Goal: Task Accomplishment & Management: Manage account settings

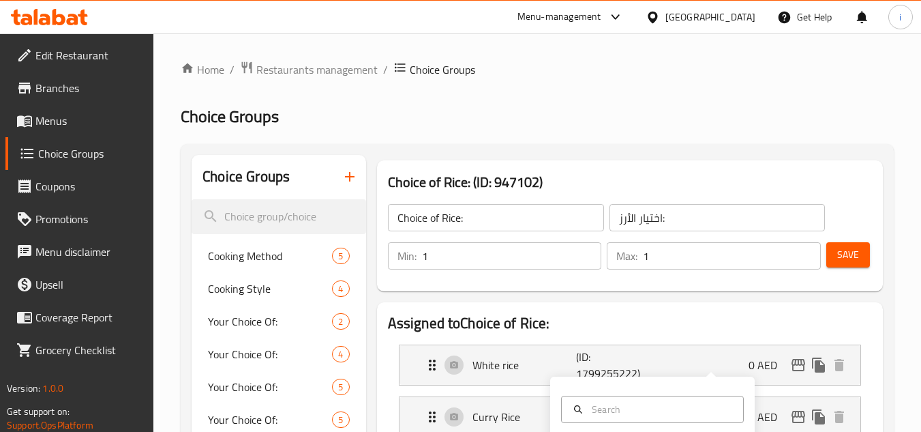
scroll to position [341, 0]
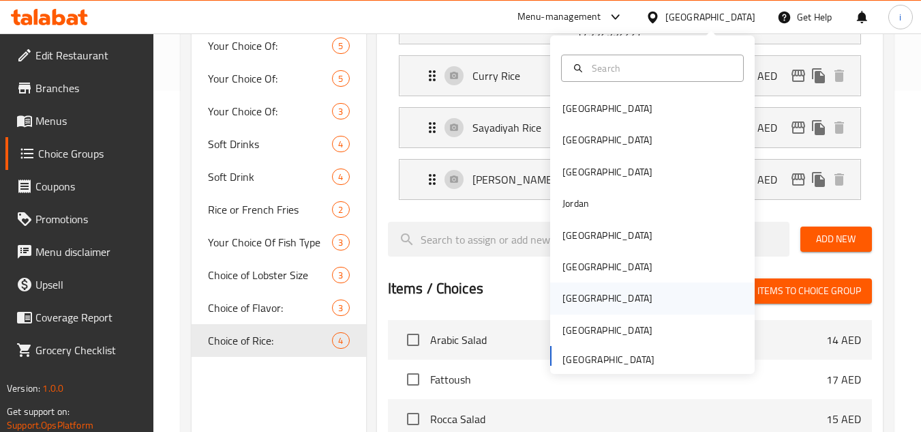
click at [575, 301] on div "[GEOGRAPHIC_DATA]" at bounding box center [607, 297] width 90 height 15
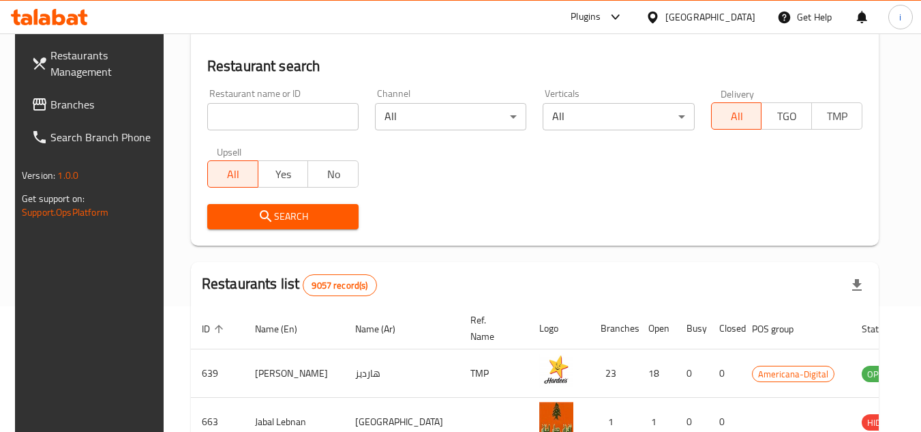
scroll to position [341, 0]
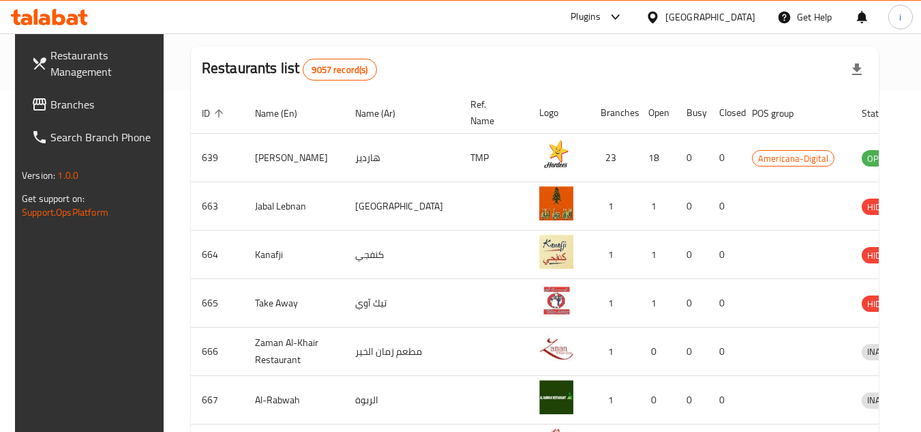
click at [61, 100] on span "Branches" at bounding box center [104, 104] width 108 height 16
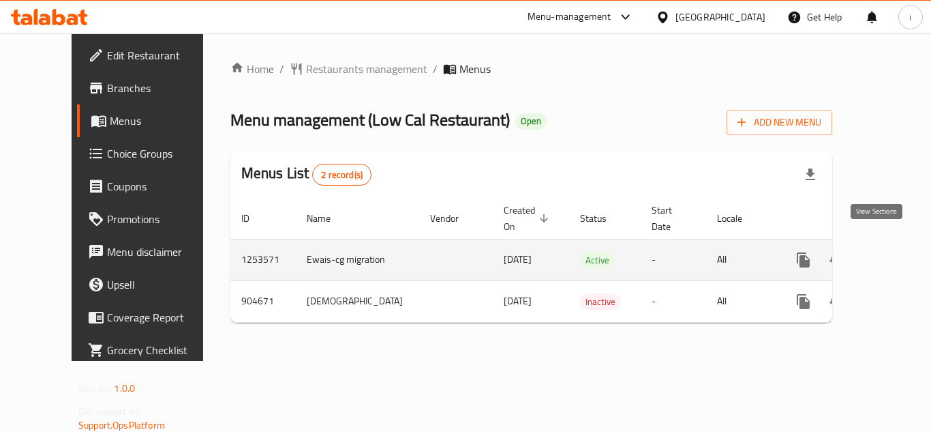
click at [894, 252] on icon "enhanced table" at bounding box center [902, 260] width 16 height 16
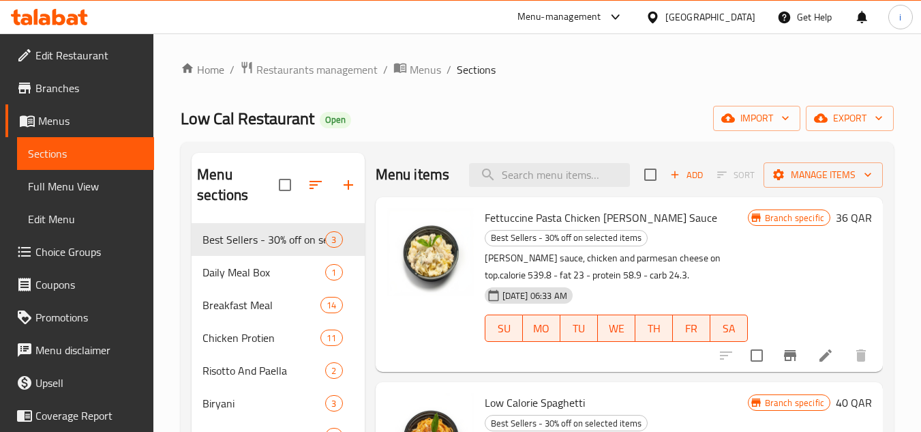
click at [100, 252] on span "Choice Groups" at bounding box center [89, 251] width 108 height 16
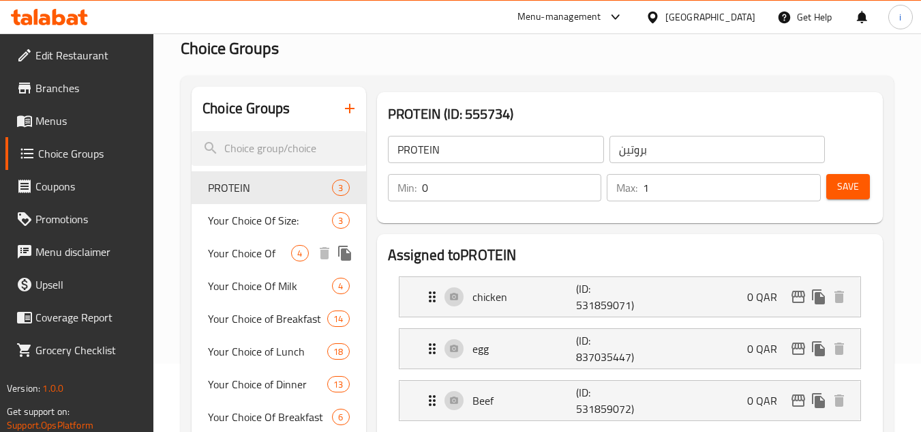
scroll to position [409, 0]
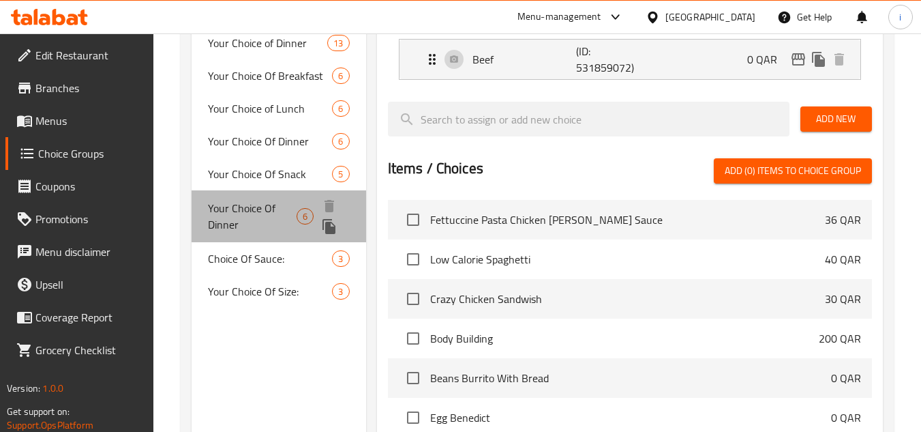
click at [258, 210] on span "Your Choice Of Dinner" at bounding box center [252, 216] width 89 height 33
type input "Your Choice Of Dinner"
type input "اختيارك للعشاء"
type input "1"
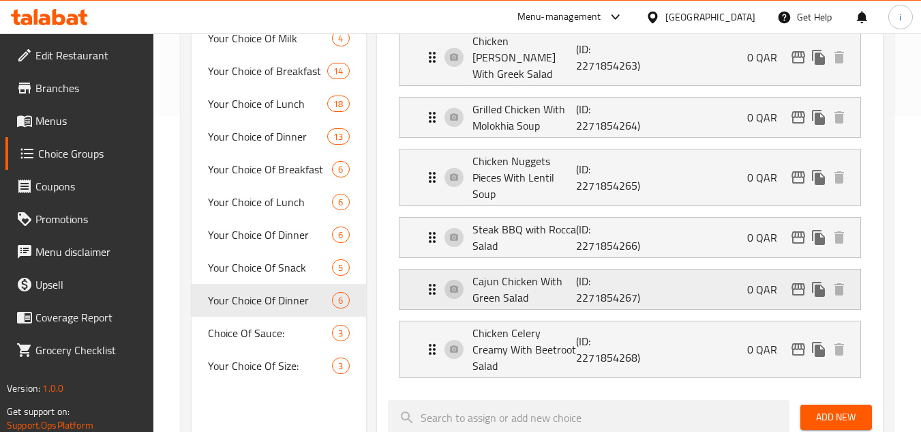
scroll to position [341, 0]
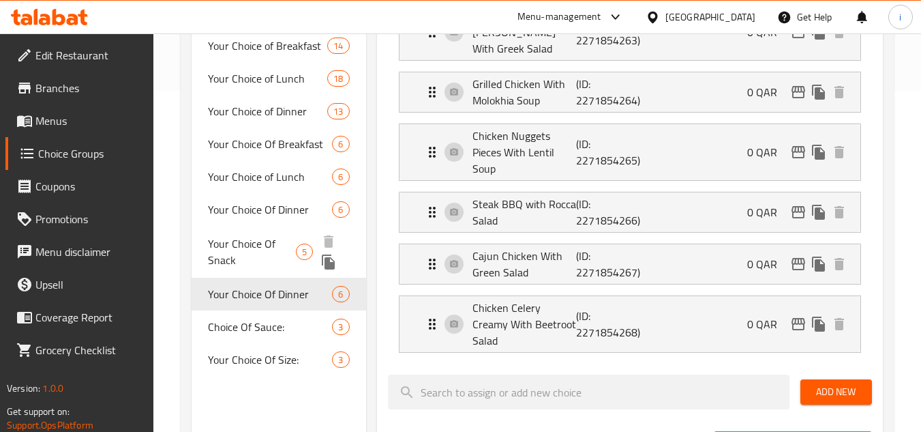
click at [276, 246] on span "Your Choice Of Snack" at bounding box center [252, 251] width 88 height 33
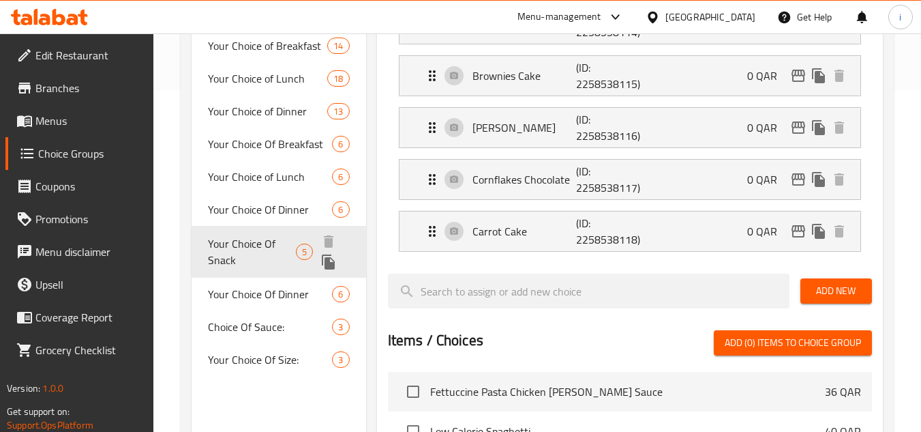
type input "Your Choice Of Snack"
type input "اختيارك من وجبات خفيفة"
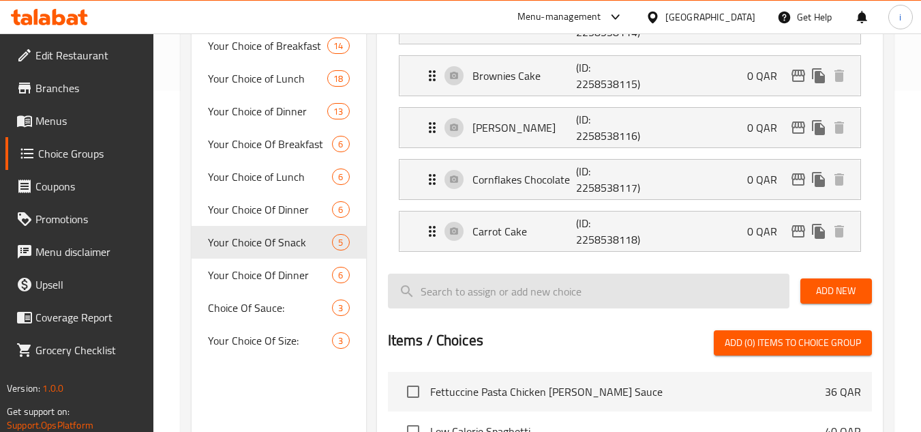
scroll to position [205, 0]
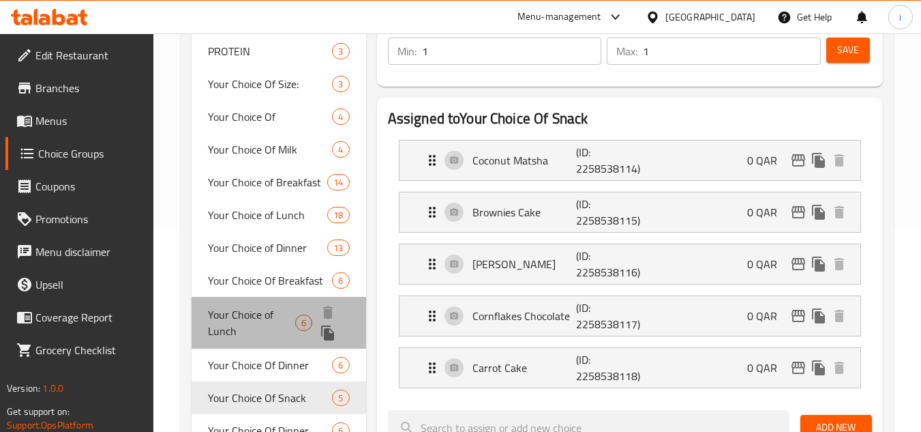
click at [231, 320] on span "Your Choice of Lunch" at bounding box center [251, 322] width 87 height 33
type input "Your Choice of Lunch"
type input "اختيارك للغداء"
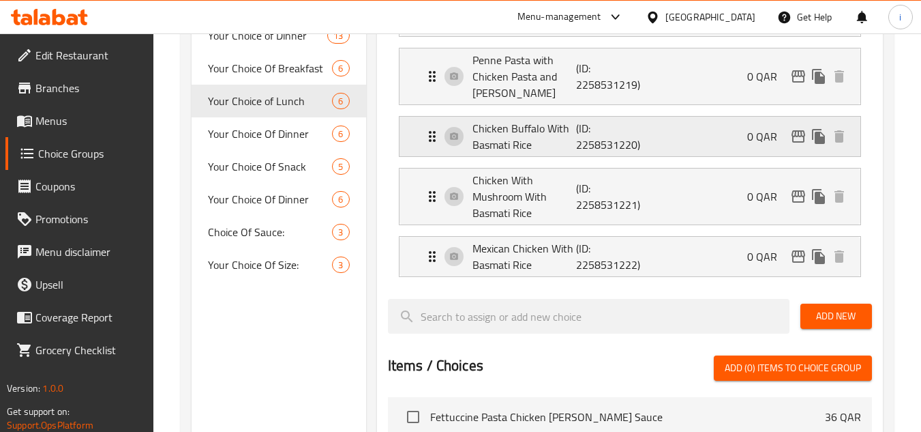
scroll to position [341, 0]
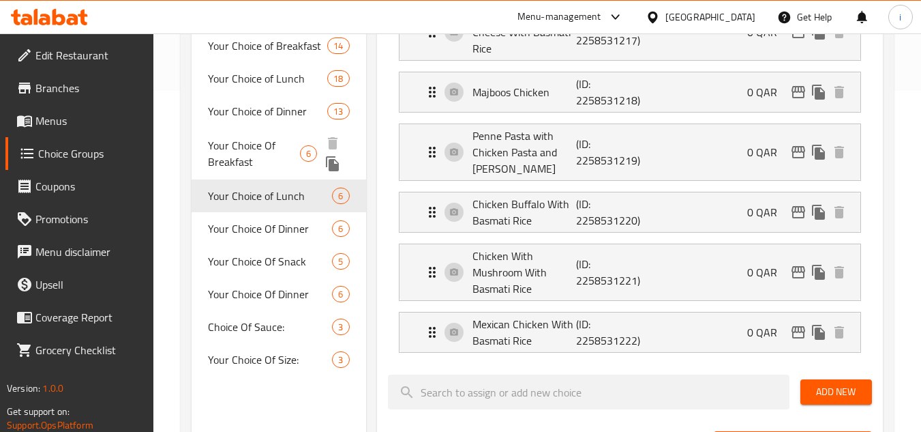
click at [262, 154] on span "Your Choice Of Breakfast" at bounding box center [254, 153] width 92 height 33
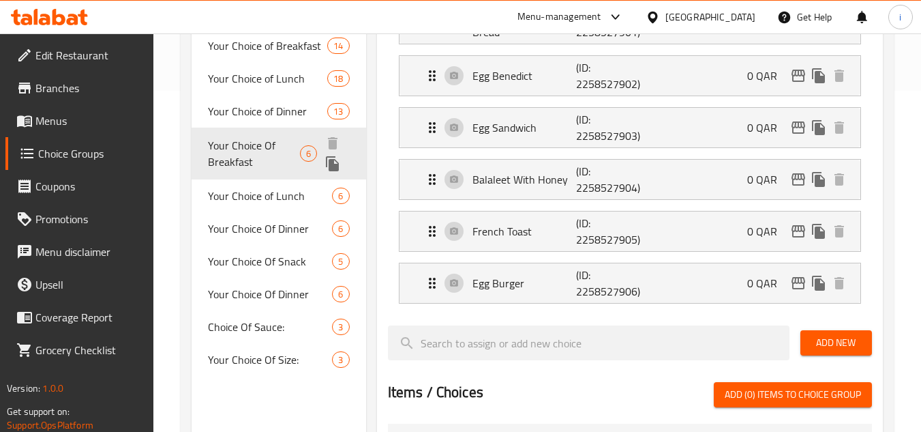
type input "Your Choice Of Breakfast"
type input "اختيارك من الإفطار"
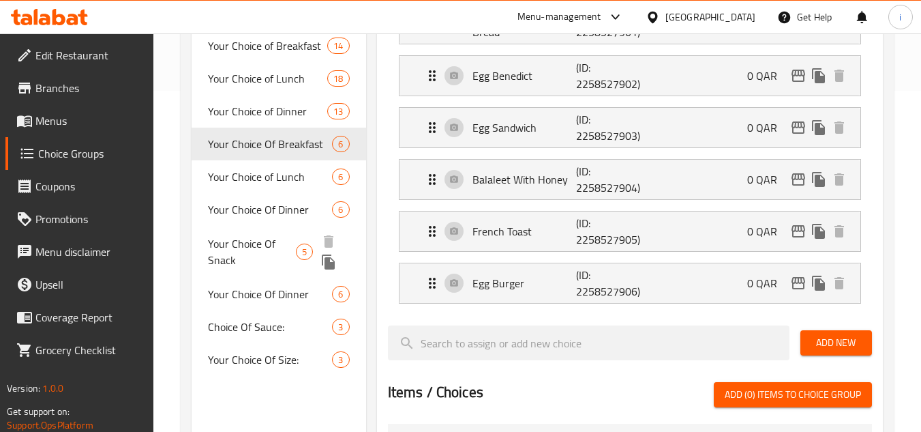
scroll to position [0, 0]
